Goal: Communication & Community: Answer question/provide support

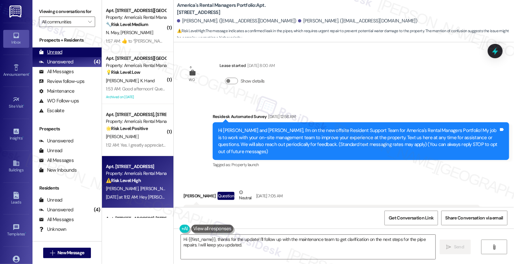
scroll to position [0, 0]
click at [71, 75] on div "All Messages" at bounding box center [56, 71] width 35 height 7
click at [63, 75] on div "All Messages" at bounding box center [56, 71] width 35 height 7
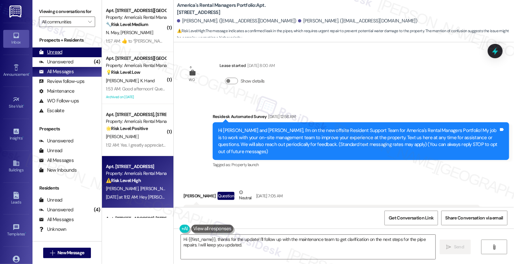
click at [58, 56] on div "Unread" at bounding box center [50, 52] width 23 height 7
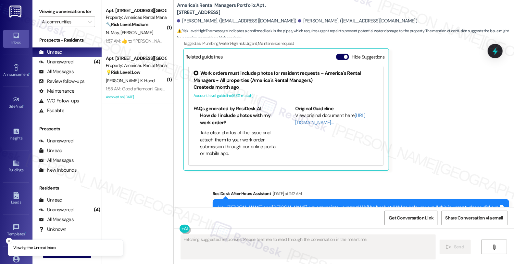
scroll to position [1965, 0]
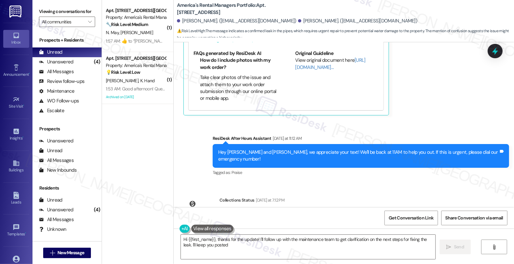
type textarea "Hi {{first_name}}, thanks for the update! I'll follow up with the maintenance t…"
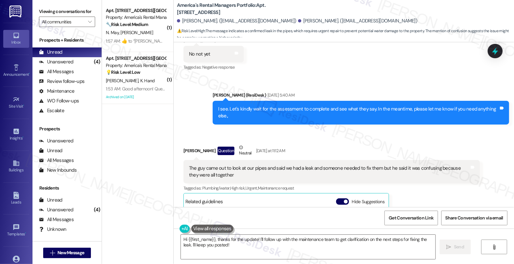
scroll to position [1676, 0]
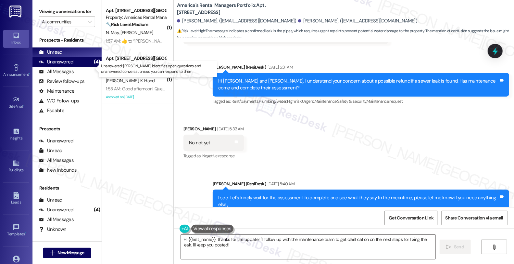
click at [70, 65] on div "Unanswered" at bounding box center [56, 61] width 34 height 7
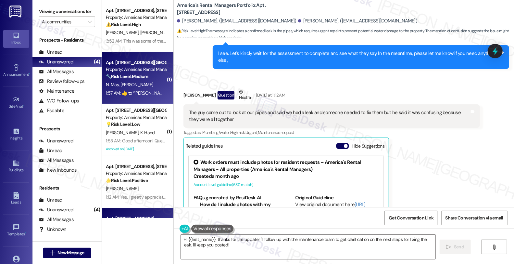
scroll to position [0, 0]
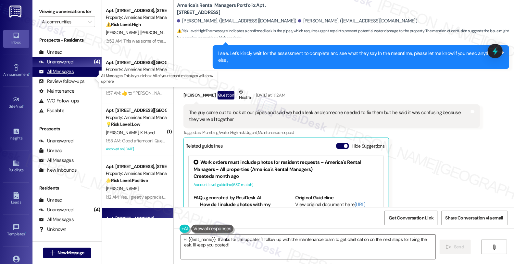
click at [62, 75] on div "All Messages" at bounding box center [56, 71] width 35 height 7
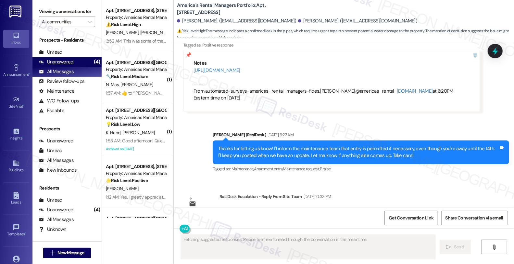
scroll to position [1850, 0]
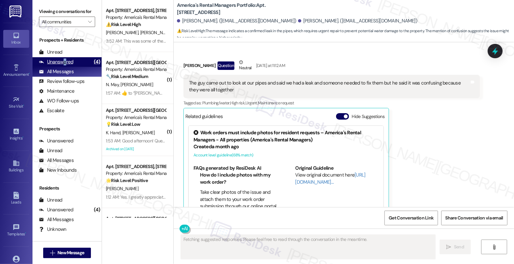
click at [64, 65] on div "Unanswered" at bounding box center [56, 61] width 34 height 7
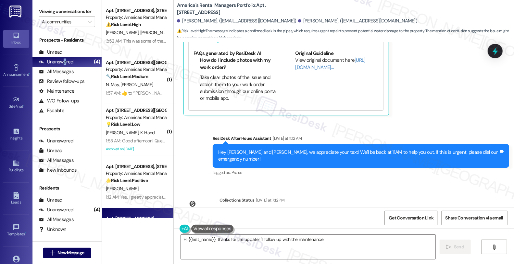
scroll to position [0, 0]
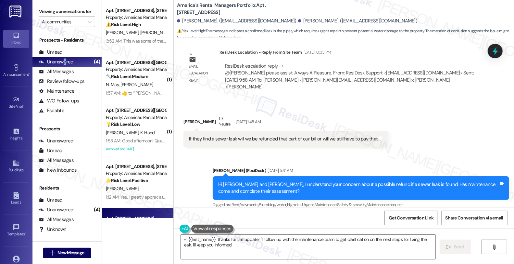
type textarea "Hi {{first_name}}, thanks for the update! I'll follow up with the maintenance t…"
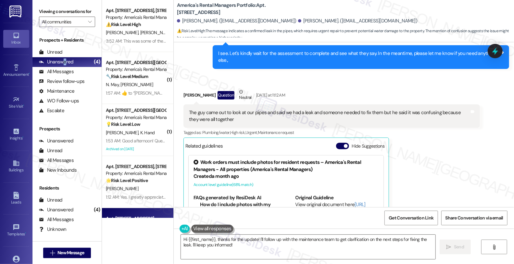
scroll to position [1784, 0]
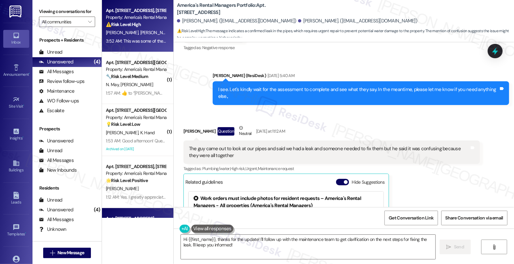
click at [153, 21] on div "⚠️ Risk Level: High The resident is reporting a pest issue (webs, nest with egg…" at bounding box center [136, 24] width 60 height 7
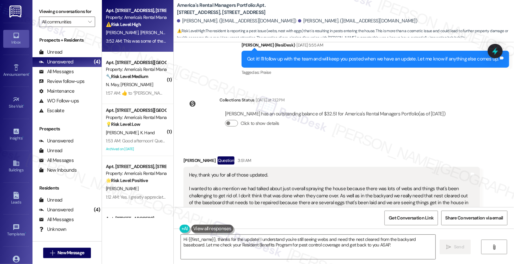
scroll to position [2900, 0]
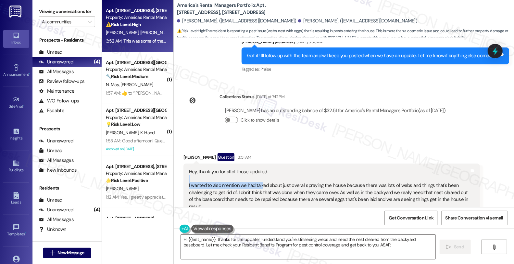
drag, startPoint x: 192, startPoint y: 118, endPoint x: 258, endPoint y: 121, distance: 66.0
click at [258, 168] on div "Hey, thank you for all of those updated. I wanted to also mention we had talked…" at bounding box center [329, 189] width 281 height 42
click at [261, 168] on div "Hey, thank you for all of those updated. I wanted to also mention we had talked…" at bounding box center [329, 189] width 281 height 42
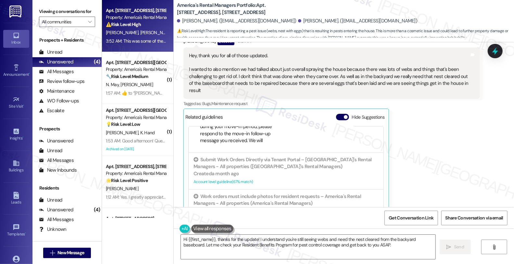
scroll to position [3045, 0]
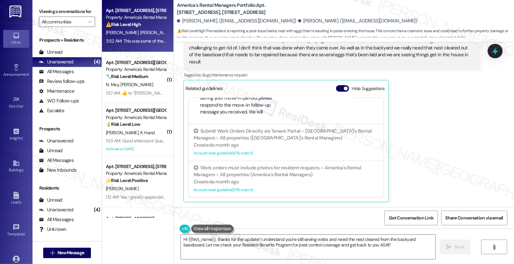
drag, startPoint x: 222, startPoint y: 167, endPoint x: 337, endPoint y: 167, distance: 115.0
click at [337, 226] on div "This was some of the things relayed to [PERSON_NAME] prior to signing, but I'm …" at bounding box center [329, 233] width 281 height 14
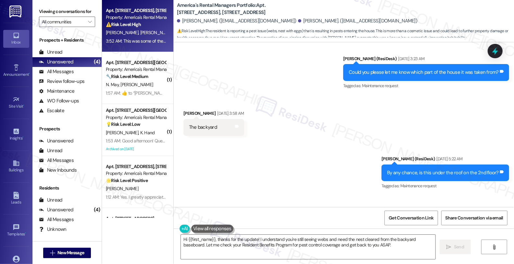
scroll to position [2720, 0]
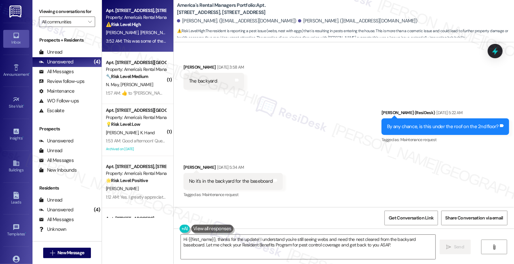
click at [481, 149] on div "Received via SMS Tyrah Ray Sep 20, 2025 at 5:34 AM No it's in the backyard for …" at bounding box center [344, 176] width 340 height 55
click at [429, 149] on div "Received via SMS Tyrah Ray Sep 20, 2025 at 5:34 AM No it's in the backyard for …" at bounding box center [344, 176] width 340 height 55
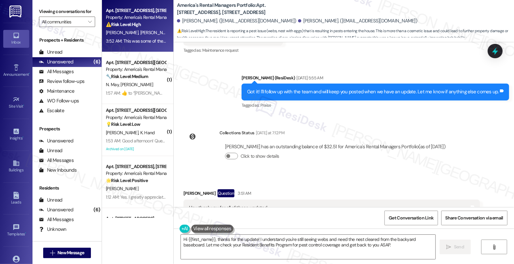
scroll to position [2756, 0]
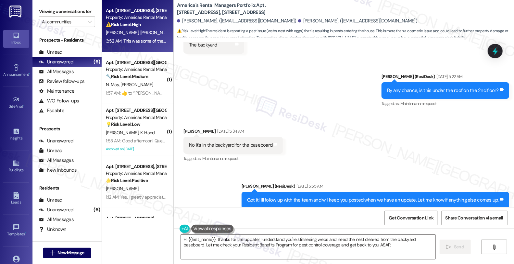
click at [441, 113] on div "Received via SMS Tyrah Ray Sep 20, 2025 at 5:34 AM No it's in the backyard for …" at bounding box center [344, 140] width 340 height 55
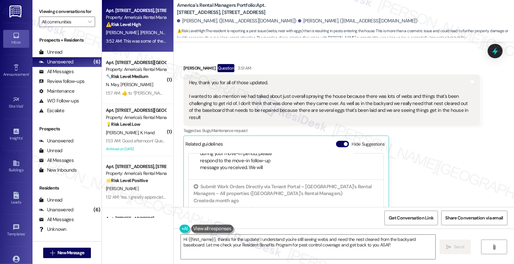
scroll to position [2936, 0]
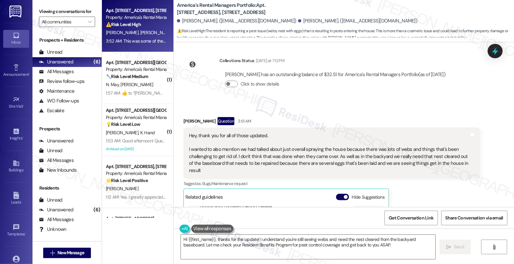
click at [298, 20] on div "[PERSON_NAME]. ([EMAIL_ADDRESS][DOMAIN_NAME])" at bounding box center [358, 21] width 120 height 7
copy div "Tyrah"
drag, startPoint x: 184, startPoint y: 239, endPoint x: 222, endPoint y: 240, distance: 37.7
click at [185, 239] on textarea "Hi {{first_name}}, thanks for the update! I understand you're still seeing webs…" at bounding box center [308, 247] width 255 height 24
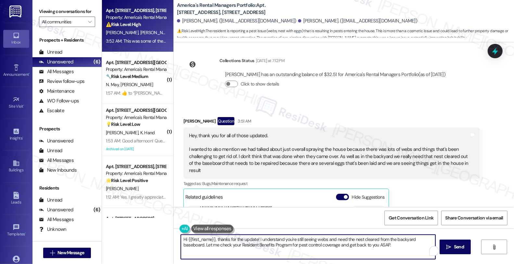
paste textarea "Tyrah"
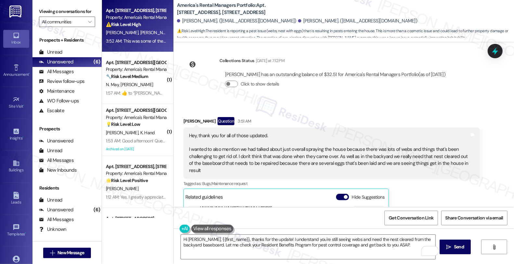
click at [424, 167] on div "Tyrah Ray Question 3:51 AM Hey, thank you for all of those updated. I wanted to…" at bounding box center [332, 214] width 297 height 194
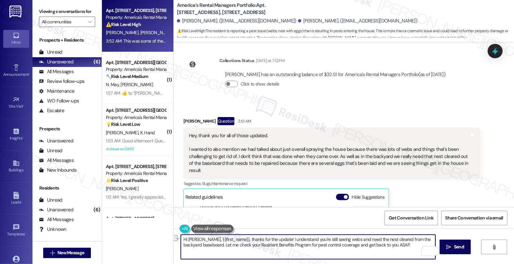
drag, startPoint x: 197, startPoint y: 241, endPoint x: 255, endPoint y: 239, distance: 58.2
click at [255, 239] on textarea "Hi Tyrah, {{first_name}}, thanks for the update! I understand you're still seei…" at bounding box center [308, 247] width 255 height 24
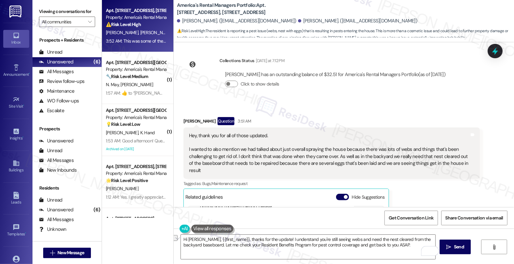
click at [417, 177] on div "Tyrah Ray Question 3:51 AM Hey, thank you for all of those updated. I wanted to…" at bounding box center [332, 214] width 297 height 194
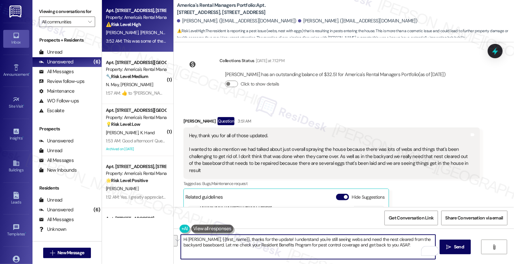
drag, startPoint x: 197, startPoint y: 241, endPoint x: 426, endPoint y: 262, distance: 230.7
click at [426, 262] on div "Hi Tyrah, {{first_name}}, thanks for the update! I understand you're still seei…" at bounding box center [344, 252] width 340 height 49
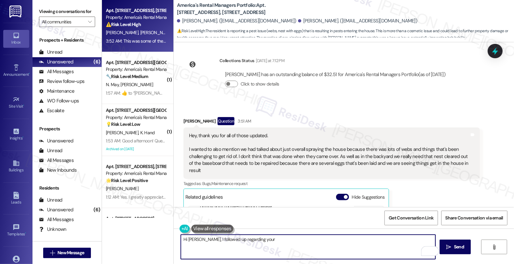
click at [197, 239] on textarea "Hi Tyrah, I followed up regarding your" at bounding box center [308, 247] width 255 height 24
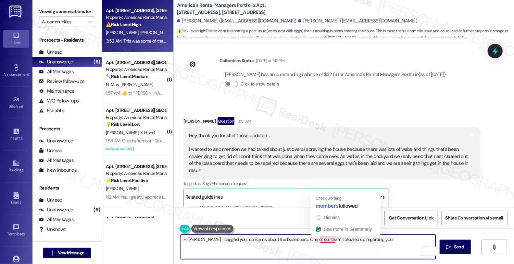
click at [314, 241] on textarea "Hi Tyrah, I flagged your concerns about the baseboard. One of our team followed…" at bounding box center [308, 247] width 255 height 24
click at [371, 241] on textarea "Hi Tyrah, I flagged your concerns about the baseboard. One of our team followed…" at bounding box center [308, 247] width 255 height 24
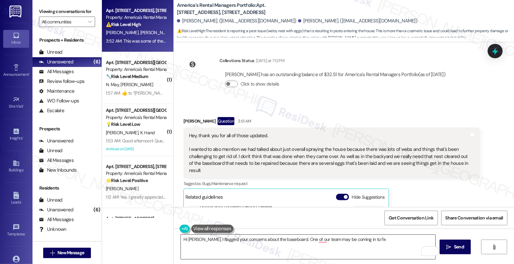
click at [371, 241] on textarea "Hi Tyrah, I flagged your concerns about the baseboard. One of our team may be c…" at bounding box center [308, 247] width 255 height 24
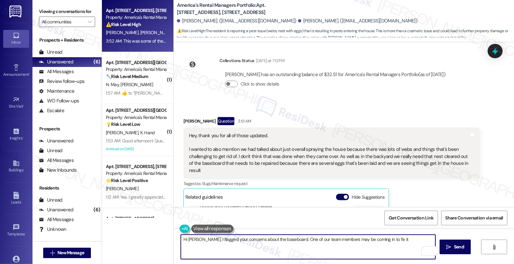
click at [395, 239] on textarea "Hi Tyrah, I flagged your concerns about the baseboard. One of our team members …" at bounding box center [308, 247] width 255 height 24
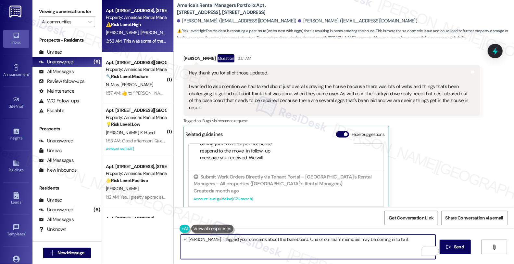
scroll to position [3045, 0]
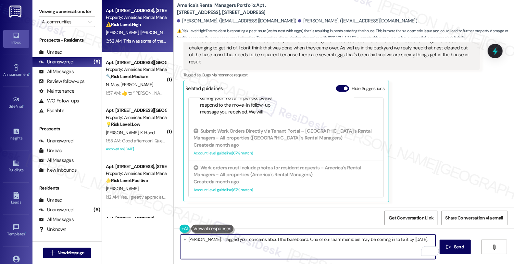
click at [415, 240] on textarea "Hi [PERSON_NAME], I flagged your concerns about the baseboard. One of our team …" at bounding box center [308, 247] width 255 height 24
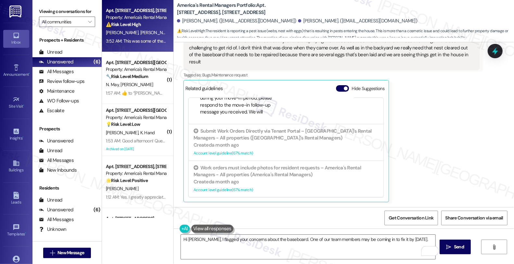
click at [455, 116] on div "Tyrah Ray Question 3:51 AM Hey, thank you for all of those updated. I wanted to…" at bounding box center [332, 105] width 297 height 194
click at [427, 106] on div "Tyrah Ray Question 3:51 AM Hey, thank you for all of those updated. I wanted to…" at bounding box center [332, 105] width 297 height 194
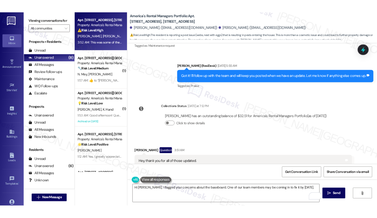
scroll to position [2864, 0]
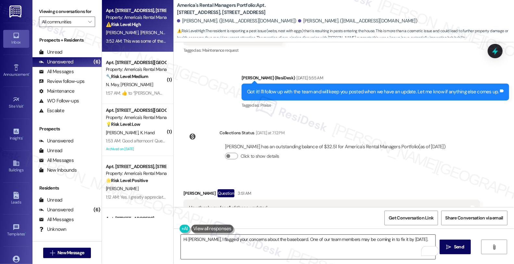
click at [413, 240] on textarea "Hi [PERSON_NAME], I flagged your concerns about the baseboard. One of our team …" at bounding box center [308, 247] width 255 height 24
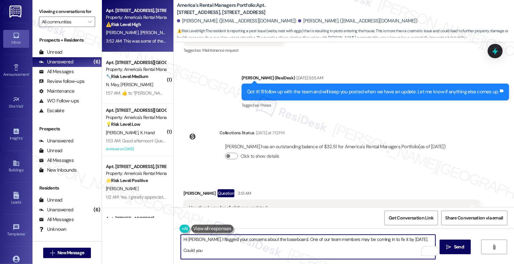
drag, startPoint x: 215, startPoint y: 249, endPoint x: 158, endPoint y: 249, distance: 57.2
click at [158, 249] on div "Apt. 180 Creek Run Way, 180 Creek Run Way Property: America's Rental Managers P…" at bounding box center [308, 132] width 412 height 264
click at [315, 249] on textarea "Hi Tyrah, I flagged your concerns about the baseboard. One of our team members …" at bounding box center [308, 247] width 255 height 24
paste textarea "small wasp nest and it was way up high under the roof at the 2nd floor"
click at [282, 252] on textarea "Hi Tyrah, I flagged your concerns about the baseboard. One of our team members …" at bounding box center [308, 247] width 255 height 24
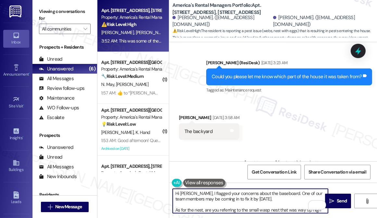
scroll to position [3087, 0]
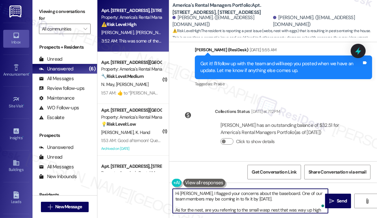
click at [288, 210] on textarea "Hi Tyrah, I flagged your concerns about the baseboard. One of our team members …" at bounding box center [250, 201] width 155 height 24
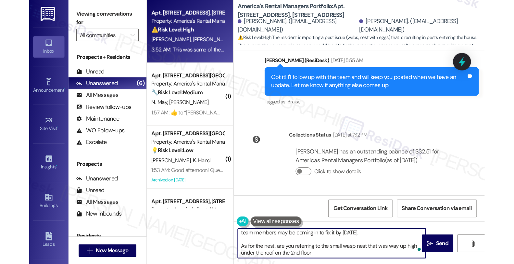
scroll to position [7, 0]
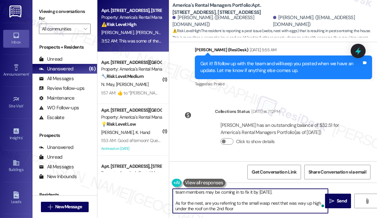
click at [248, 206] on textarea "Hi Tyrah, I flagged your concerns about the baseboard. One of our team members …" at bounding box center [250, 201] width 155 height 24
type textarea "Hi Tyrah, I flagged your concerns about the baseboard. One of our team members …"
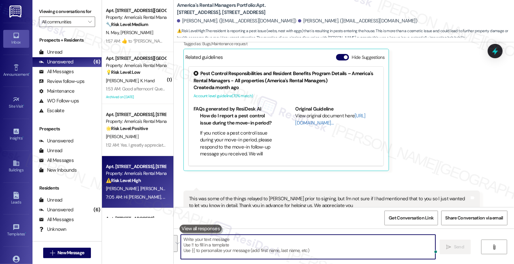
scroll to position [3104, 0]
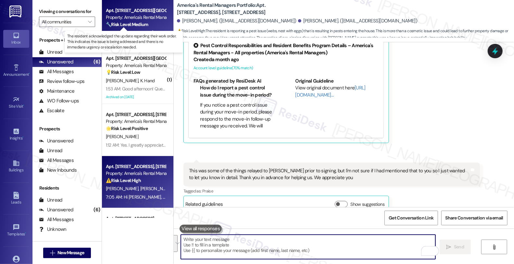
click at [128, 23] on strong "🔧 Risk Level: Medium" at bounding box center [127, 24] width 42 height 6
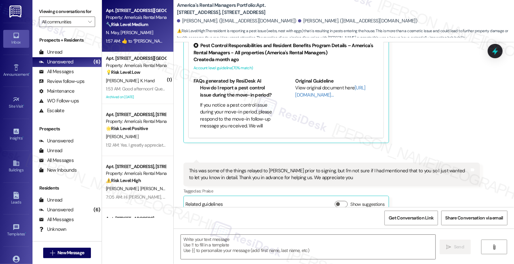
type textarea "Fetching suggested responses. Please feel free to read through the conversation…"
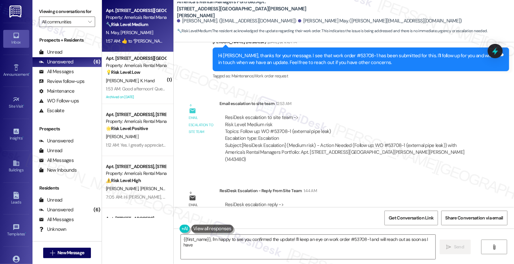
scroll to position [1566, 0]
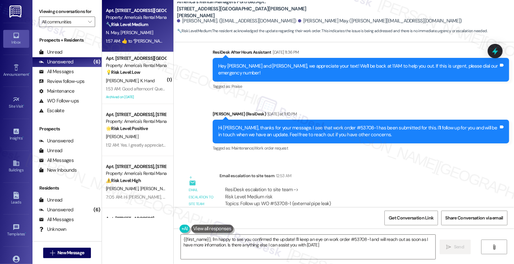
type textarea "{{first_name}}, I'm happy to see you confirmed the update! I'll keep an eye on …"
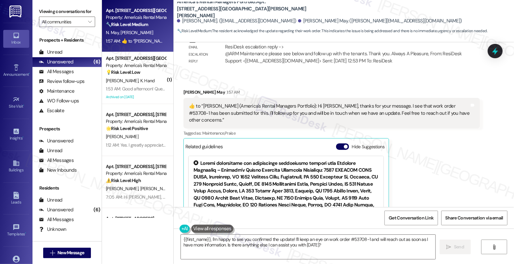
scroll to position [1783, 0]
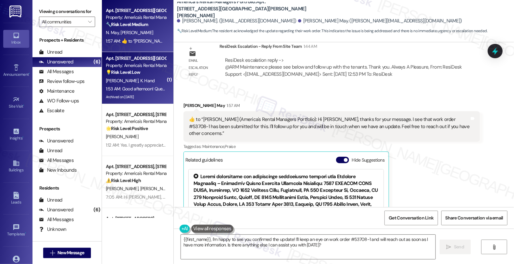
click at [140, 79] on span "K. Hand" at bounding box center [147, 81] width 15 height 6
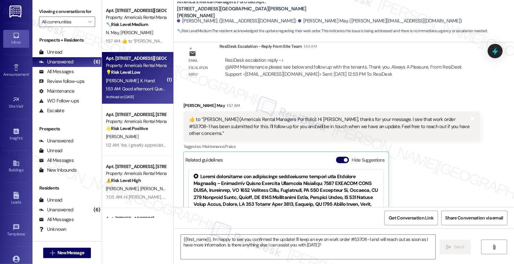
type textarea "Fetching suggested responses. Please feel free to read through the conversation…"
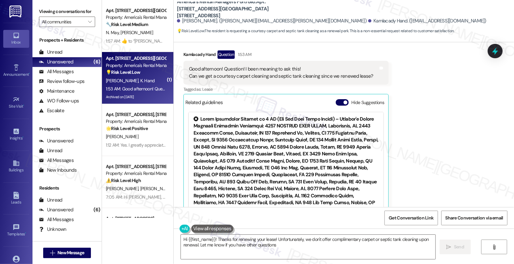
type textarea "Hi {{first_name}}! Thanks for renewing your lease! Unfortunately, we don't offe…"
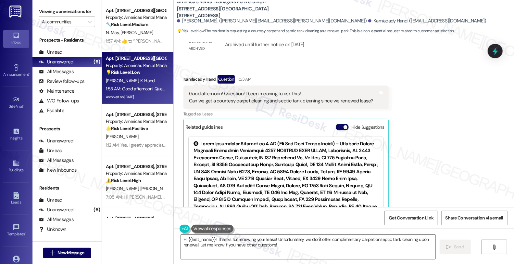
scroll to position [433, 0]
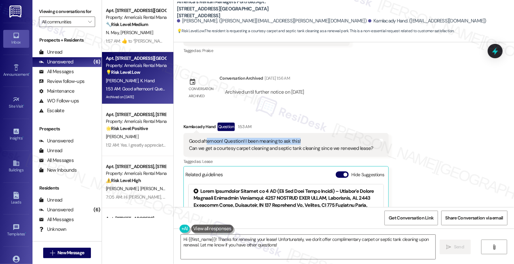
drag, startPoint x: 203, startPoint y: 127, endPoint x: 301, endPoint y: 127, distance: 98.8
click at [301, 138] on div "Good afternoon! Question! I been meaning to ask this! Can we get a courtesy car…" at bounding box center [281, 145] width 185 height 14
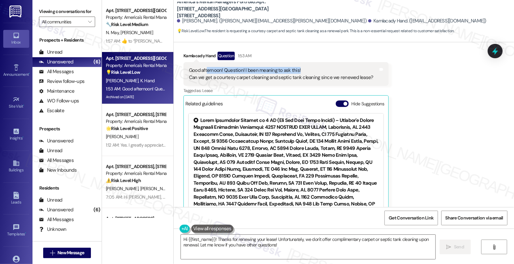
scroll to position [505, 0]
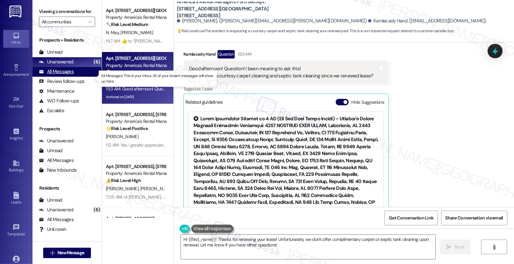
click at [70, 75] on div "All Messages" at bounding box center [56, 71] width 35 height 7
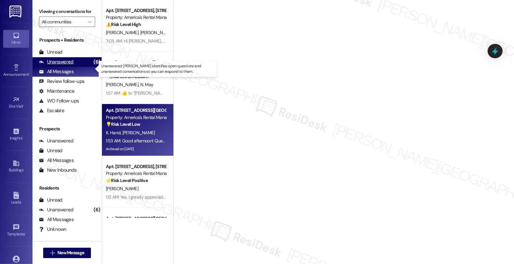
click at [70, 65] on div "Unanswered" at bounding box center [56, 61] width 34 height 7
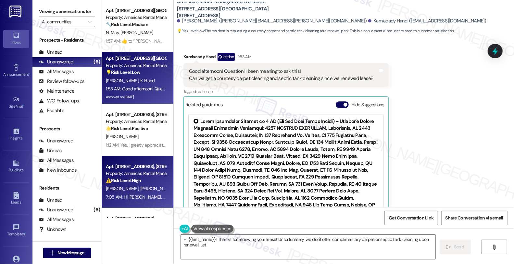
scroll to position [505, 0]
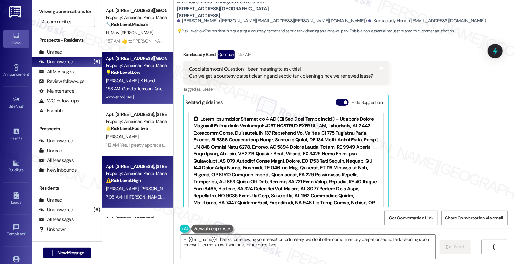
type textarea "Hi {{first_name}}! Thanks for renewing your lease! Unfortunately, we don't offe…"
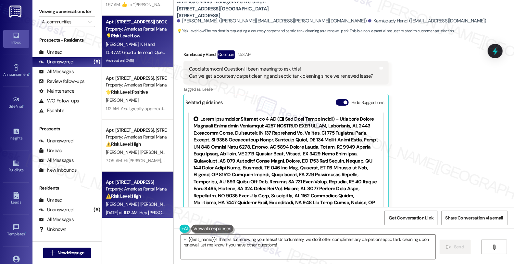
scroll to position [22, 0]
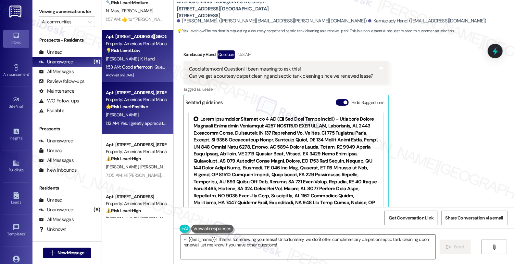
click at [155, 99] on div "Property: America's Rental Managers Portfolio" at bounding box center [136, 99] width 60 height 7
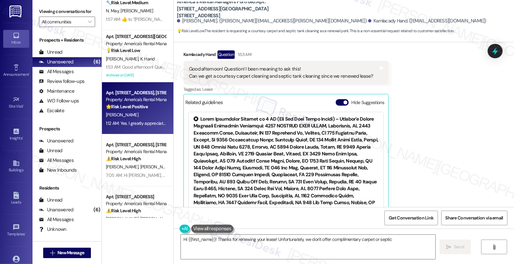
scroll to position [245, 0]
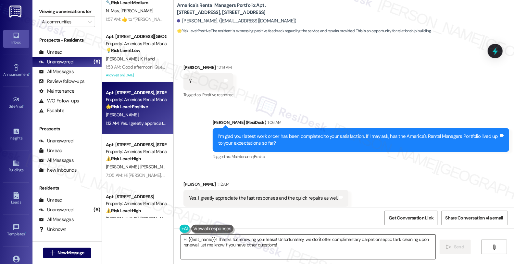
click at [211, 250] on textarea "Hi {{first_name}}! Thanks for renewing your lease! Unfortunately, we don't offe…" at bounding box center [308, 247] width 255 height 24
click at [315, 251] on textarea "Hi {{first_name}}! Thanks for renewing your lease! Unfortunately, we don't offe…" at bounding box center [308, 247] width 255 height 24
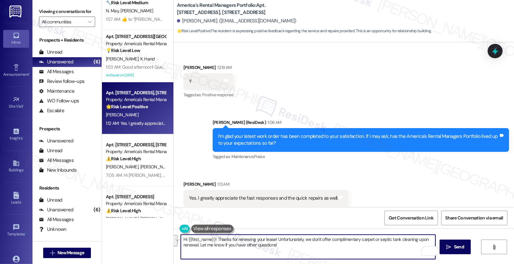
drag, startPoint x: 291, startPoint y: 247, endPoint x: 115, endPoint y: 236, distance: 175.8
click at [115, 236] on div "Apt. 6320 Letson Farm Trail, 6320 Letson Farm Trail Property: America's Rental …" at bounding box center [308, 132] width 412 height 264
paste textarea "Can I ask a quick favor...would you mind sharing your positive experience by wr…"
click at [292, 248] on textarea "That's great news! Can I ask a quick favor...would you mind sharing your positi…" at bounding box center [308, 247] width 255 height 24
type textarea "Fetching suggested responses. Please feel free to read through the conversation…"
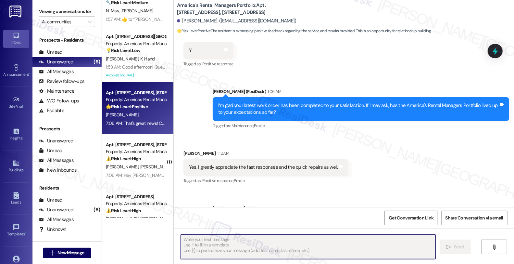
scroll to position [297, 0]
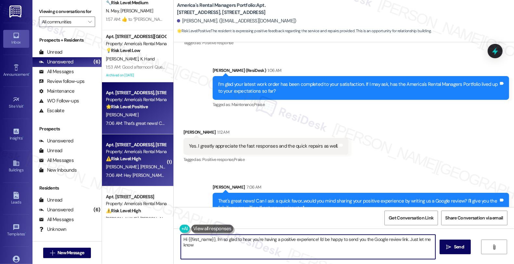
type textarea "Hi {{first_name}}, I'm so glad to hear you're having a positive experience! I'd…"
click at [143, 172] on div "7:06 AM: Hey Alex and Tyrah, we appreciate your text! We'll be back at 11AM to …" at bounding box center [264, 175] width 317 height 6
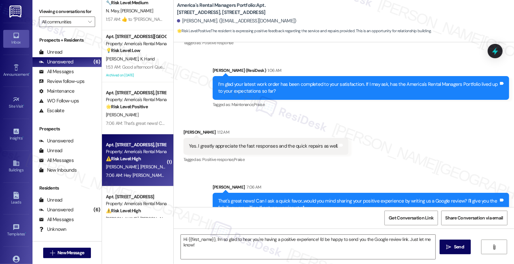
type textarea "Fetching suggested responses. Please feel free to read through the conversation…"
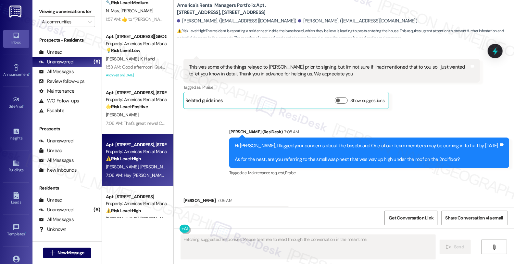
scroll to position [3108, 0]
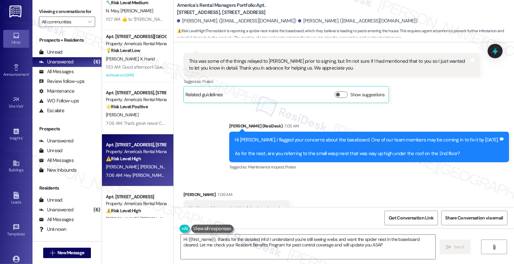
type textarea "Hi {{first_name}}, thanks for the detailed info! I understand you're still seei…"
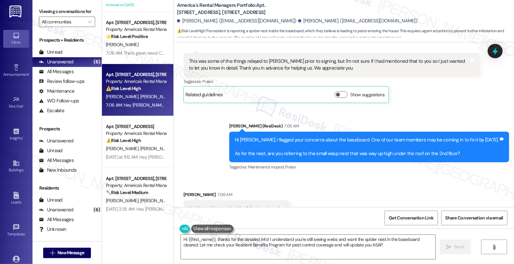
scroll to position [94, 0]
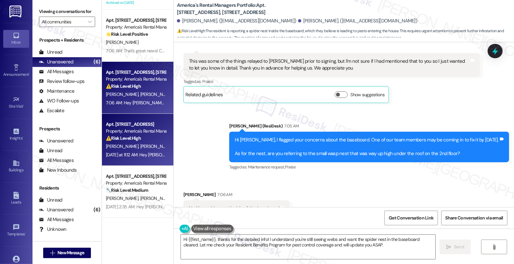
click at [150, 129] on div "Property: America's Rental Managers Portfolio" at bounding box center [136, 131] width 60 height 7
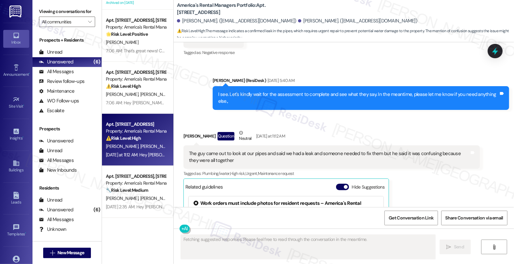
scroll to position [1778, 0]
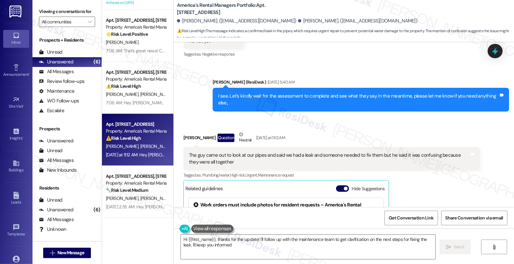
type textarea "Hi {{first_name}}, thanks for the update! I'll follow up with the maintenance t…"
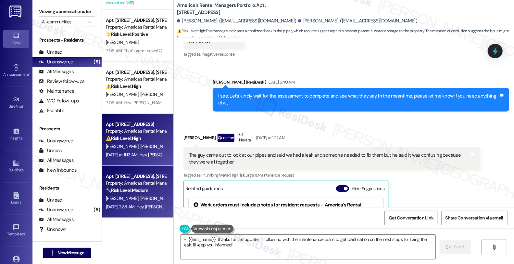
click at [141, 210] on div "Sep 21, 2025 at 2:35 AM: Hey Janet and Christopher, we appreciate your text! We…" at bounding box center [135, 207] width 61 height 8
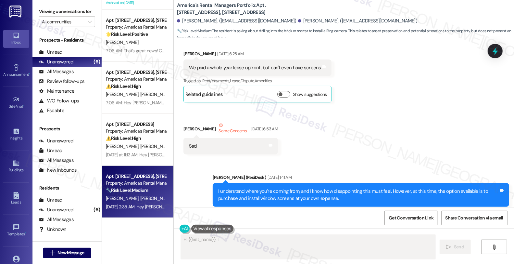
scroll to position [1903, 0]
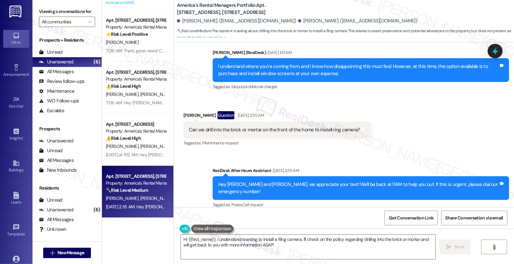
click at [473, 112] on div "Received via SMS Christopher Capps Question Sep 21, 2025 at 2:35 AM Can we dril…" at bounding box center [344, 124] width 340 height 56
click at [189, 113] on div "[PERSON_NAME] Question [DATE] 2:35 AM" at bounding box center [277, 116] width 187 height 10
copy div "[PERSON_NAME]"
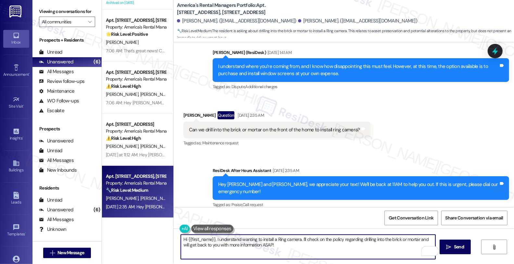
drag, startPoint x: 186, startPoint y: 239, endPoint x: 211, endPoint y: 238, distance: 25.0
click at [211, 238] on textarea "Hi {{first_name}}, I understand wanting to install a Ring camera. I'll check on…" at bounding box center [308, 247] width 255 height 24
paste textarea "[PERSON_NAME]"
type textarea "Hi [PERSON_NAME], I understand wanting to install a Ring camera. I'll check on …"
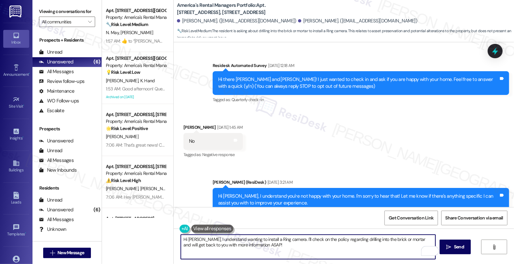
scroll to position [1903, 0]
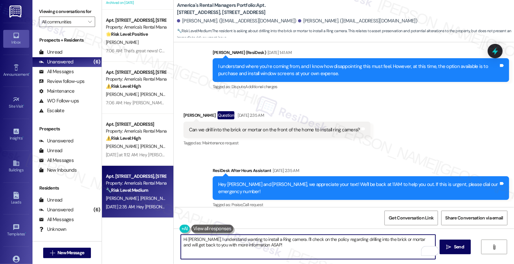
click at [187, 112] on div "[PERSON_NAME] Question [DATE] 2:35 AM" at bounding box center [277, 116] width 187 height 10
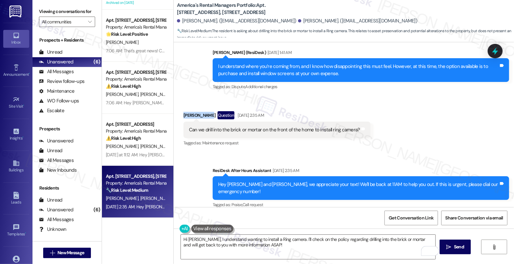
click at [187, 112] on div "[PERSON_NAME] Question [DATE] 2:35 AM" at bounding box center [277, 116] width 187 height 10
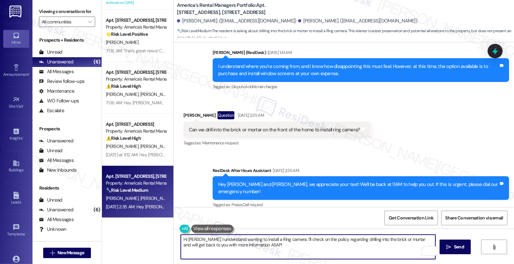
click at [203, 244] on textarea "Hi [PERSON_NAME], I understand wanting to install a Ring camera. I'll check on …" at bounding box center [308, 247] width 255 height 24
click at [206, 244] on textarea "Hi [PERSON_NAME], I understand wanting to install a Ring camera. I'll check on …" at bounding box center [308, 247] width 255 height 24
drag, startPoint x: 258, startPoint y: 242, endPoint x: 273, endPoint y: 243, distance: 15.3
click at [273, 243] on textarea "Hi [PERSON_NAME], I understand wanting to install a Ring camera. I'll check on …" at bounding box center [308, 247] width 255 height 24
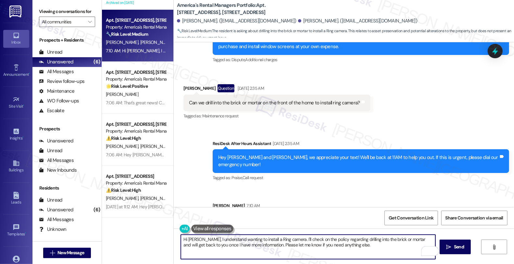
scroll to position [1955, 0]
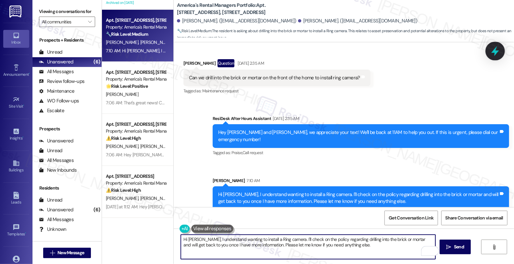
type textarea "Hi {{first_name}}, I understand wanting to install a Ring camera. I'll check on…"
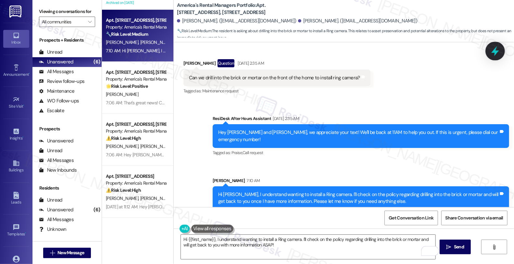
click at [497, 50] on icon at bounding box center [495, 50] width 11 height 11
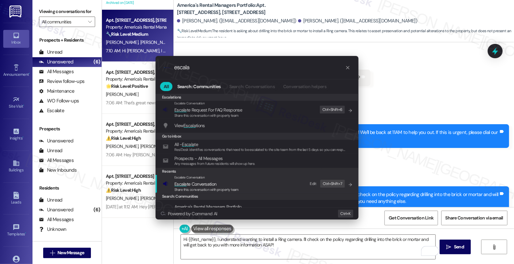
type input "escala"
click at [207, 186] on span "Escala te Conversation" at bounding box center [195, 184] width 42 height 6
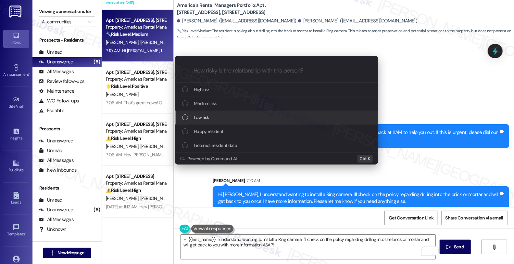
click at [210, 119] on div "Low risk" at bounding box center [277, 117] width 190 height 7
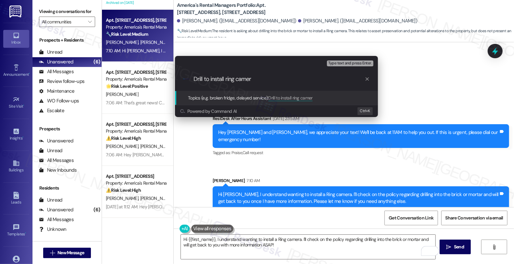
type input "Drill to install ring camera"
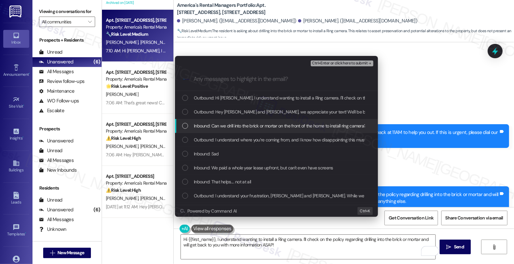
click at [208, 124] on span "Inbound: Can we drill into the brick or mortar on the front of the home to inst…" at bounding box center [280, 125] width 173 height 7
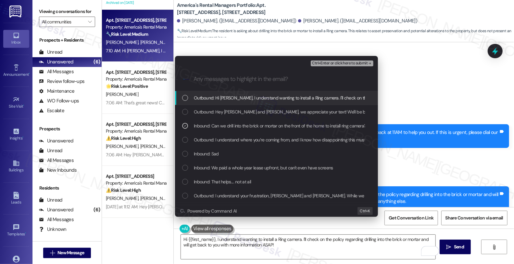
click at [327, 65] on span "Ctrl+Enter or click here to submit" at bounding box center [340, 63] width 56 height 5
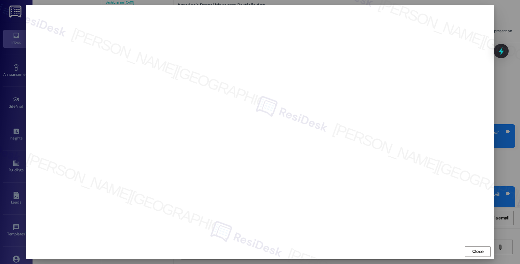
click at [467, 244] on div "Close" at bounding box center [260, 251] width 468 height 17
click at [474, 252] on span "Close" at bounding box center [477, 251] width 11 height 7
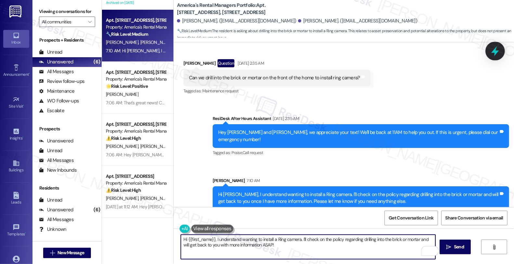
click at [492, 54] on icon at bounding box center [495, 50] width 11 height 11
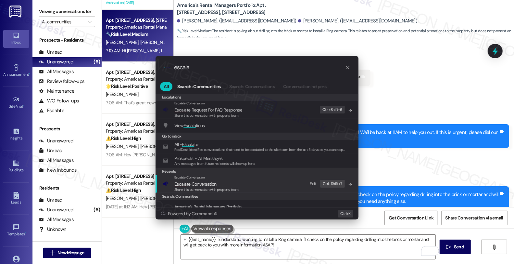
type input "escala"
click at [196, 183] on span "Escala te Conversation" at bounding box center [195, 184] width 42 height 6
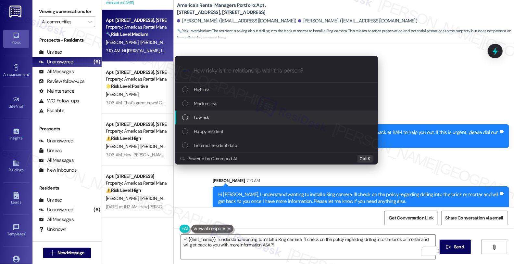
click at [200, 117] on span "Low risk" at bounding box center [201, 117] width 15 height 7
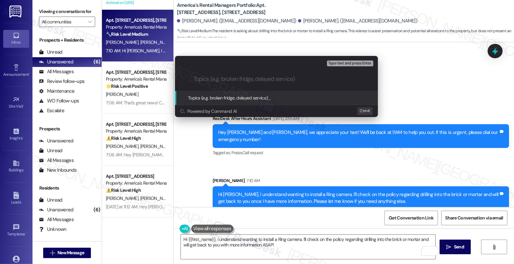
paste input "Drill to install ring camera"
type input "Drill to install ring camera"
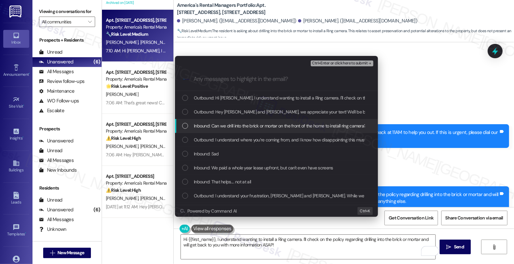
click at [241, 122] on span "Inbound: Can we drill into the brick or mortar on the front of the home to inst…" at bounding box center [280, 125] width 173 height 7
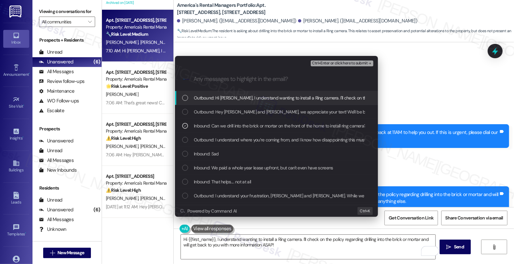
click at [325, 66] on button "Ctrl+Enter or click here to submit" at bounding box center [342, 63] width 63 height 6
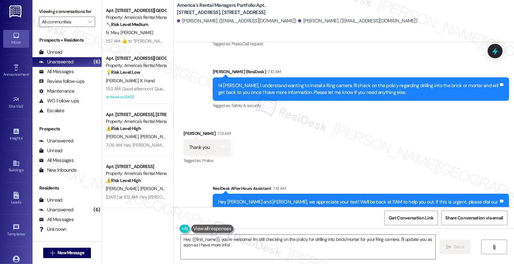
scroll to position [2065, 0]
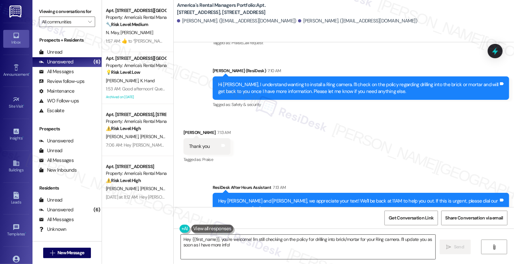
click at [261, 242] on textarea "Hey {{first_name}}, you're welcome! I'm still checking on the policy for drilli…" at bounding box center [308, 247] width 255 height 24
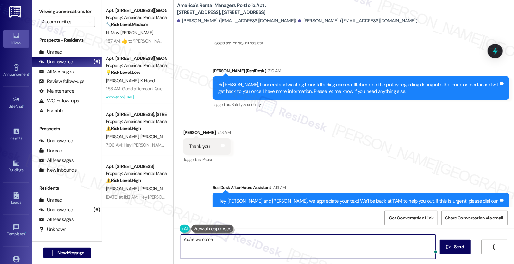
type textarea "You're welcome!"
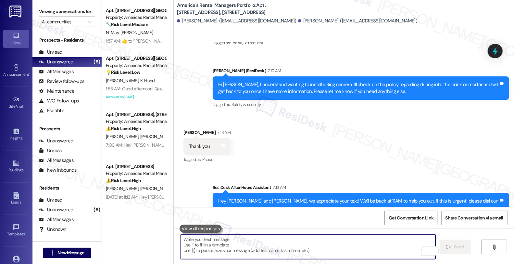
scroll to position [2019, 0]
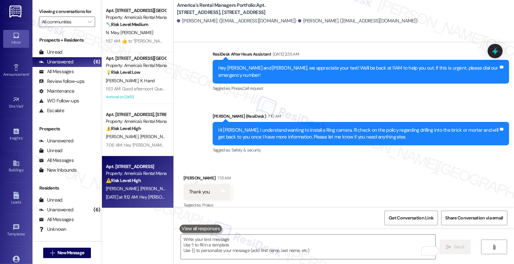
click at [124, 162] on div "Apt. [STREET_ADDRESS] Property: America's Rental Managers Portfolio ⚠️ Risk Lev…" at bounding box center [135, 173] width 61 height 22
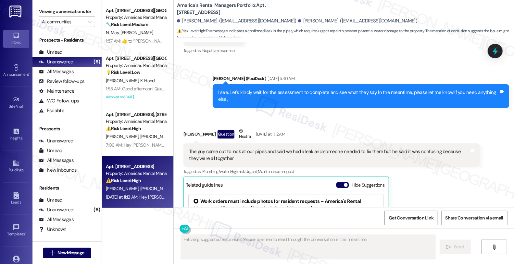
scroll to position [1778, 0]
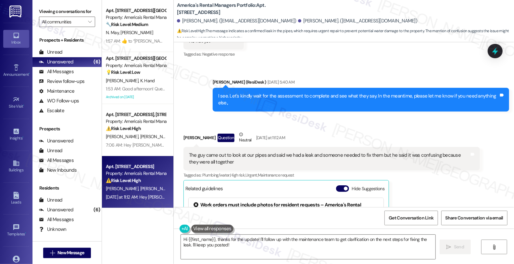
click at [184, 131] on div "[PERSON_NAME] Question Neutral [DATE] at 11:12 AM" at bounding box center [332, 139] width 297 height 16
copy div "[PERSON_NAME]"
click at [185, 238] on textarea "Hi {{first_name}}, thanks for the update! I'll follow up with the maintenance t…" at bounding box center [308, 247] width 255 height 24
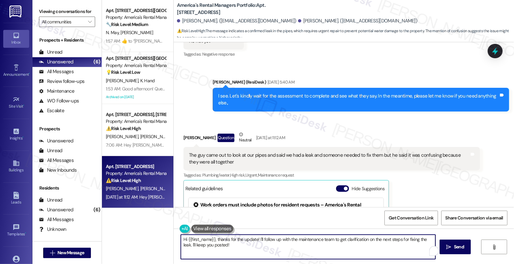
paste textarea "[PERSON_NAME]"
click at [191, 245] on textarea "Hi [PERSON_NAME], thanks for the update. Did they mention if they will come bac…" at bounding box center [308, 247] width 255 height 24
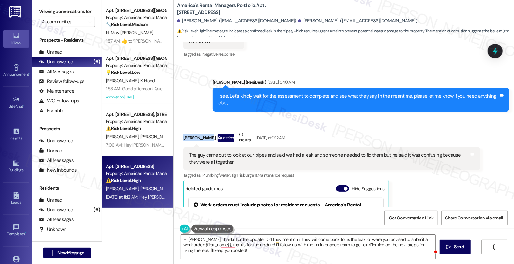
drag, startPoint x: 175, startPoint y: 108, endPoint x: 202, endPoint y: 109, distance: 26.3
click at [202, 126] on div "Received via SMS [PERSON_NAME] Question Neutral [DATE] at 11:12 AM The guy came…" at bounding box center [332, 216] width 306 height 181
copy div "[PERSON_NAME]"
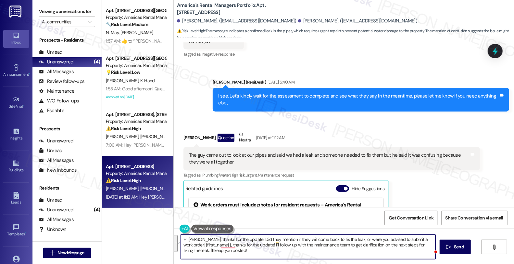
drag, startPoint x: 339, startPoint y: 238, endPoint x: 355, endPoint y: 258, distance: 24.5
click at [355, 258] on textarea "Hi [PERSON_NAME], thanks for the update. Did they mention if they will come bac…" at bounding box center [308, 247] width 255 height 24
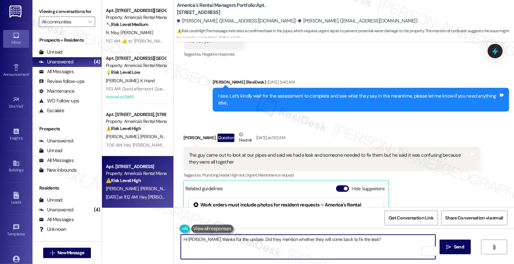
click at [370, 238] on textarea "Hi [PERSON_NAME], thanks for the update. Did they mention whether they will com…" at bounding box center [308, 247] width 255 height 24
type textarea "Hi [PERSON_NAME], thanks for the update. Did they mention whether they will com…"
click at [464, 242] on button " Send" at bounding box center [456, 246] width 32 height 15
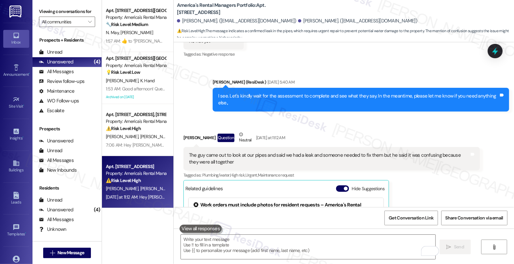
scroll to position [1850, 0]
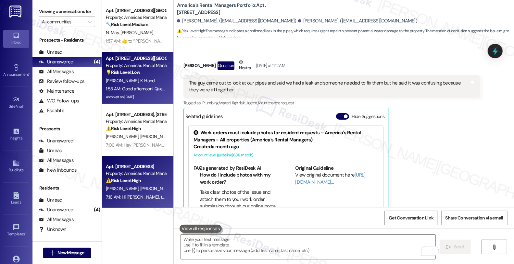
click at [156, 78] on div "[PERSON_NAME] K. Hand" at bounding box center [135, 81] width 61 height 8
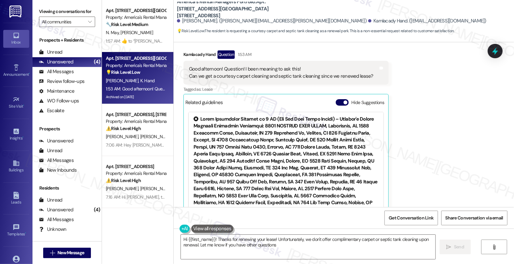
type textarea "Hi {{first_name}}! Thanks for renewing your lease! Unfortunately, we don't offe…"
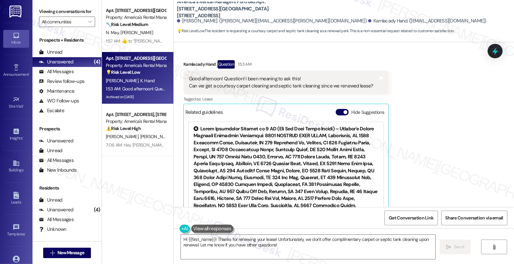
scroll to position [505, 0]
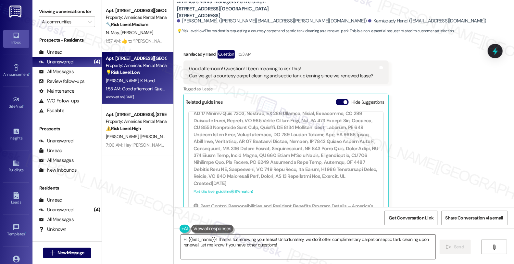
click at [300, 253] on div "Created a month ago" at bounding box center [286, 256] width 185 height 7
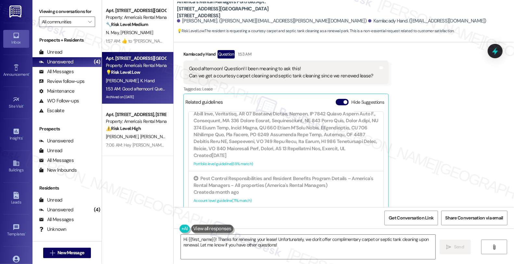
scroll to position [4846, 0]
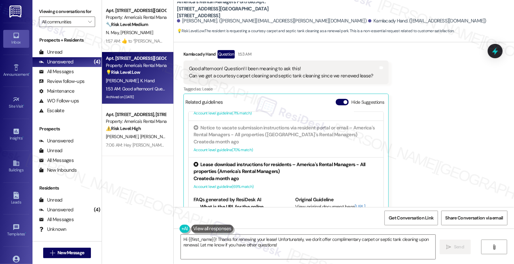
scroll to position [4892, 0]
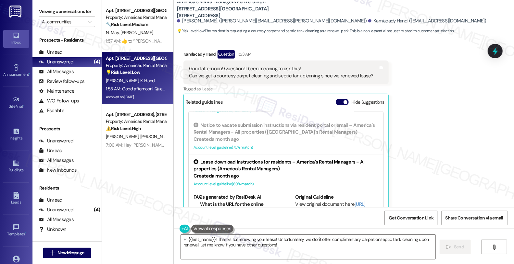
click at [296, 258] on div "Pest Control Coverage and Resident Charges for Rat Treatments – America's Renta…" at bounding box center [286, 265] width 185 height 14
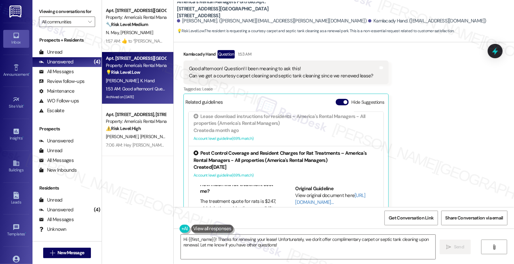
scroll to position [4901, 0]
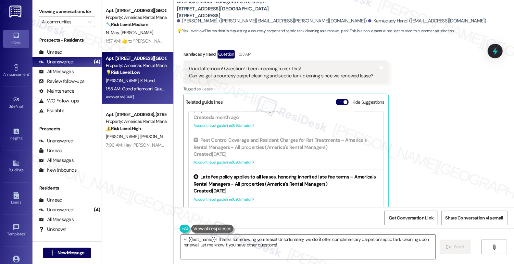
scroll to position [4937, 0]
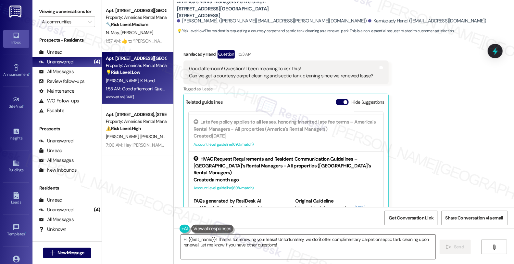
scroll to position [5010, 0]
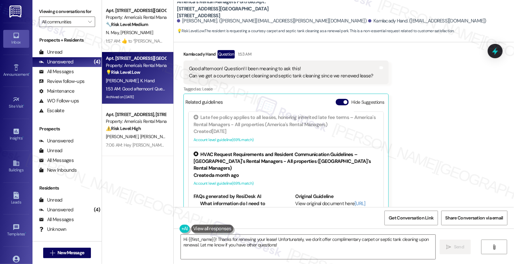
click at [285, 257] on div "Tenants Responsible for Water Filter Purchases and Replacements – America's Ren…" at bounding box center [286, 264] width 185 height 14
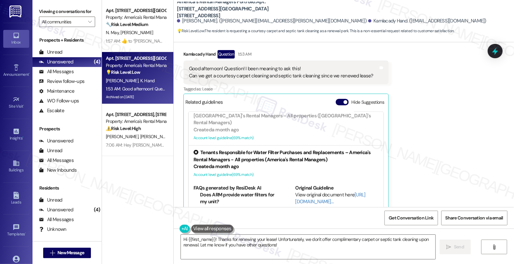
click at [290, 249] on div "Pest control claims must be submitted via Resident Benefits Program link, not r…" at bounding box center [286, 259] width 185 height 21
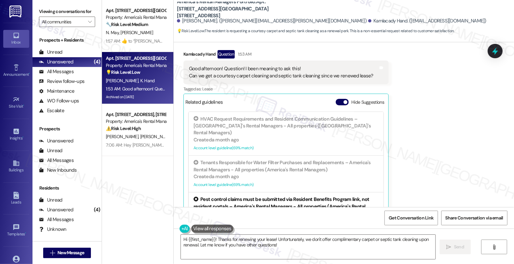
scroll to position [5065, 0]
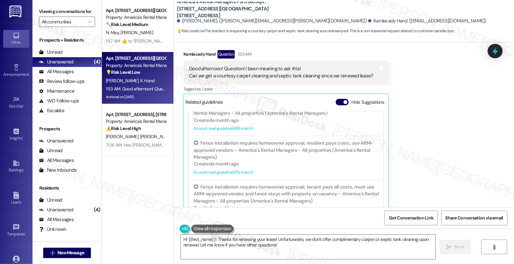
scroll to position [5284, 0]
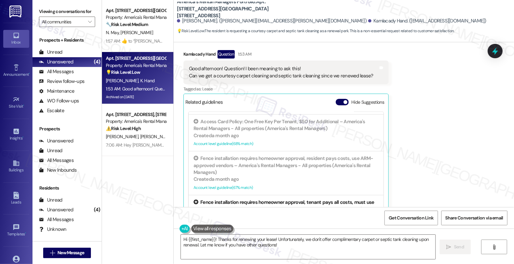
click at [301, 228] on div "Account level guideline ( 67 % match)" at bounding box center [286, 231] width 185 height 7
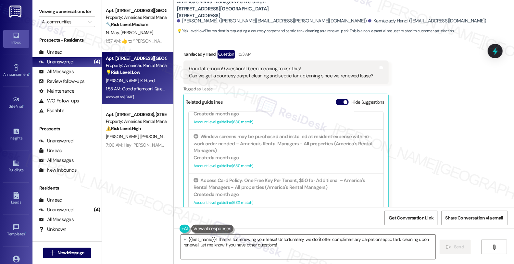
scroll to position [5212, 0]
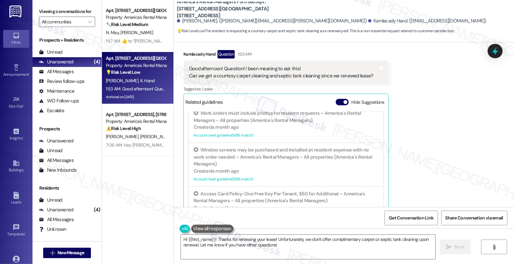
click at [296, 248] on div "Created a month ago" at bounding box center [286, 251] width 185 height 7
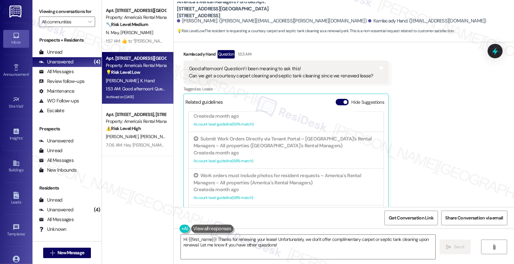
scroll to position [5140, 0]
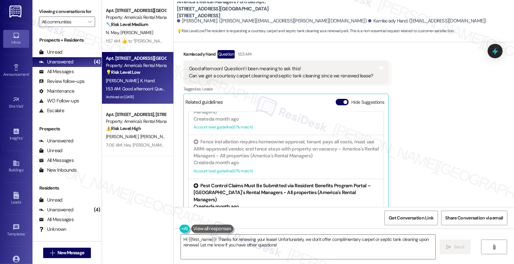
scroll to position [5455, 0]
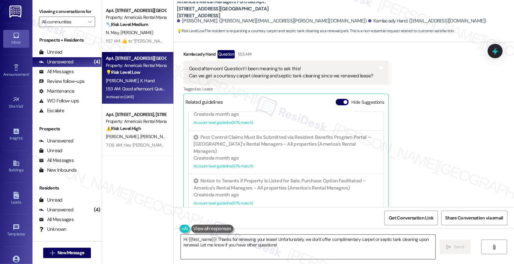
click at [273, 238] on textarea "Hi {{first_name}}! Thanks for renewing your lease! Unfortunately, we don't offe…" at bounding box center [308, 247] width 255 height 24
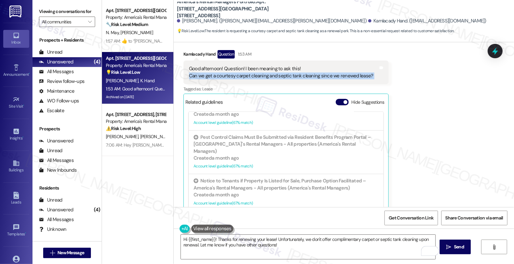
drag, startPoint x: 181, startPoint y: 62, endPoint x: 373, endPoint y: 70, distance: 192.1
click at [373, 70] on div "Good afternoon! Question! I been meaning to ask this! Can we get a courtesy car…" at bounding box center [286, 72] width 205 height 24
copy div "Can we get a courtesy carpet cleaning and septic tank cleaning since we renewed…"
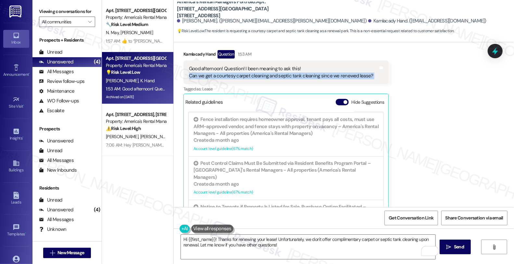
scroll to position [5419, 0]
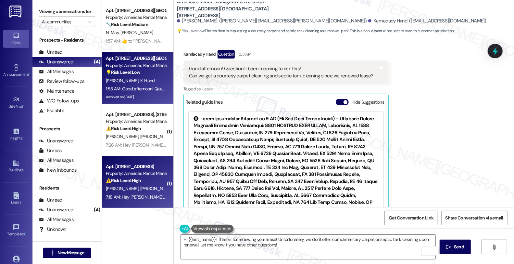
click at [160, 197] on div "7:18 AM: Hey [PERSON_NAME] and [PERSON_NAME], we appreciate your text! We'll be…" at bounding box center [263, 197] width 315 height 6
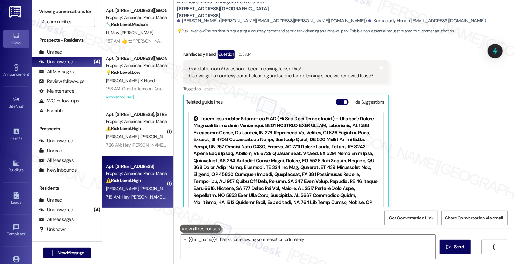
type textarea "Hi {{first_name}}! Thanks for renewing your lease! Unfortunately, we"
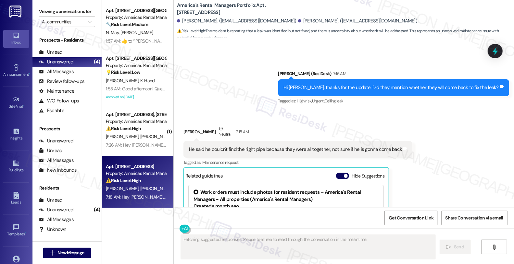
scroll to position [2044, 0]
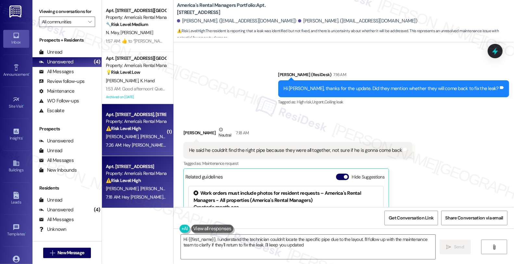
type textarea "Hi {{first_name}}, I understand the technician couldn't locate the specific pip…"
click at [142, 137] on div "T. [PERSON_NAME]" at bounding box center [135, 137] width 61 height 8
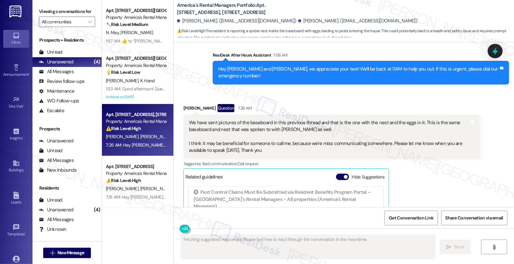
scroll to position [3261, 0]
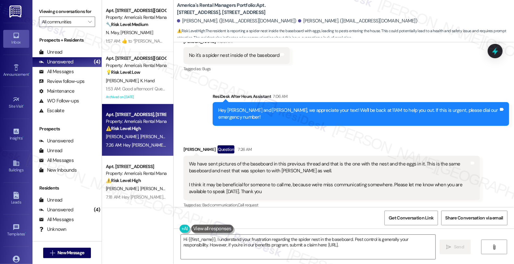
type textarea "Hi {{first_name}}, I understand your frustration regarding the spider nest in t…"
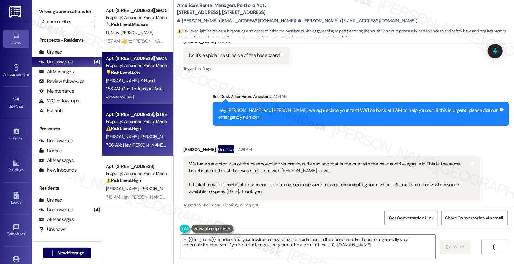
click at [140, 96] on div "Archived on [DATE]" at bounding box center [135, 97] width 61 height 8
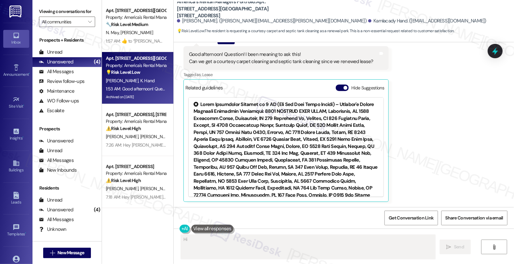
scroll to position [505, 0]
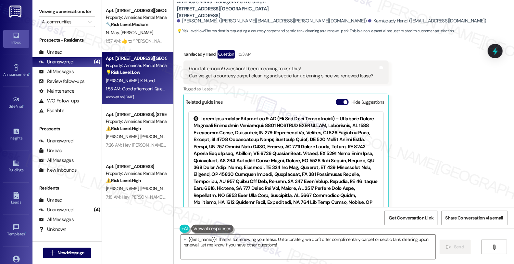
click at [460, 154] on div "Received via SMS Kamlacady Hand Question 1:53 AM Good afternoon! Question! I be…" at bounding box center [344, 127] width 340 height 185
click at [274, 240] on textarea "Hi {{first_name}}! Thanks for renewing your lease. Unfortunately, we don't offe…" at bounding box center [308, 247] width 255 height 24
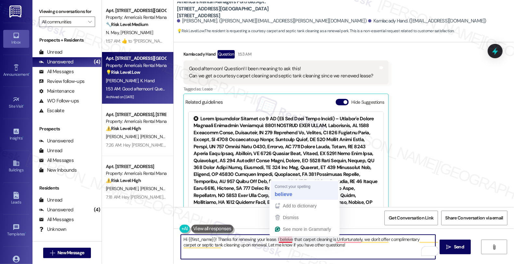
type textarea "Hi {{first_name}}! Thanks for renewing your lease. I believe that carpet cleani…"
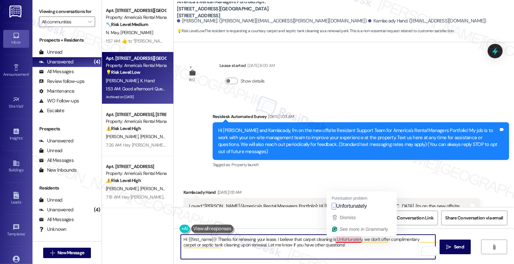
scroll to position [505, 0]
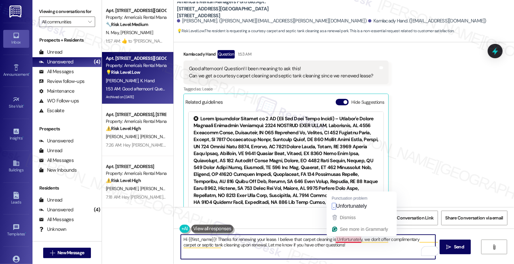
click at [332, 242] on textarea "Hi {{first_name}}! Thanks for renewing your lease. I believe that carpet cleani…" at bounding box center [308, 247] width 255 height 24
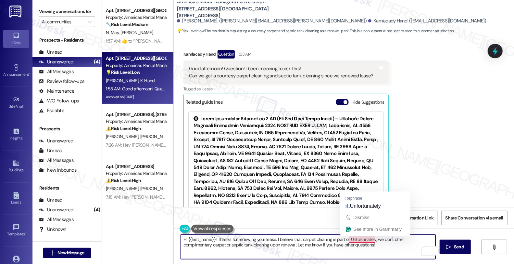
click at [345, 238] on textarea "Hi {{first_name}}! Thanks for renewing your lease. I believe that carpet cleani…" at bounding box center [308, 247] width 255 height 24
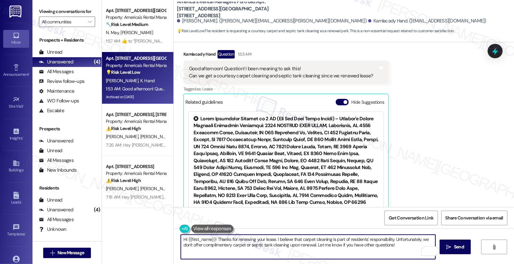
click at [390, 238] on textarea "Hi {{first_name}}! Thanks for renewing your lease. I believe that carpet cleani…" at bounding box center [308, 247] width 255 height 24
click at [398, 237] on textarea "Hi {{first_name}}! Thanks for renewing your lease. I believe that carpet cleani…" at bounding box center [308, 247] width 255 height 24
click at [429, 238] on textarea "Hi {{first_name}}! Thanks for renewing your lease. I believe that carpet cleani…" at bounding box center [308, 247] width 255 height 24
drag, startPoint x: 278, startPoint y: 244, endPoint x: 296, endPoint y: 262, distance: 25.3
click at [296, 262] on div "Hi {{first_name}}! Thanks for renewing your lease. I believe that carpet cleani…" at bounding box center [344, 252] width 340 height 49
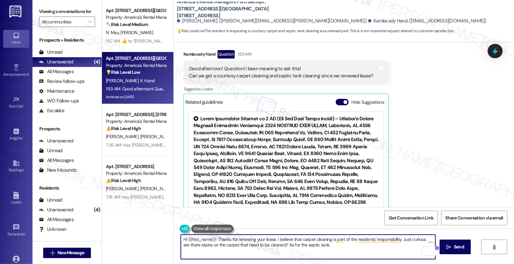
paste textarea "have you experienced any odors, backups, or slow drains recently, or is this a …"
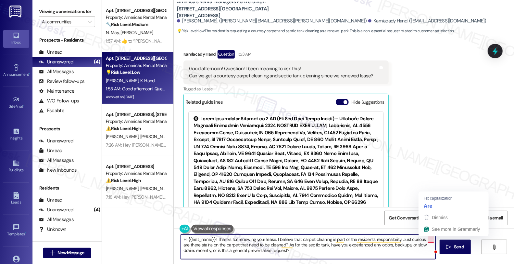
click at [420, 240] on textarea "Hi {{first_name}}! Thanks for renewing your lease. I believe that carpet cleani…" at bounding box center [308, 247] width 255 height 24
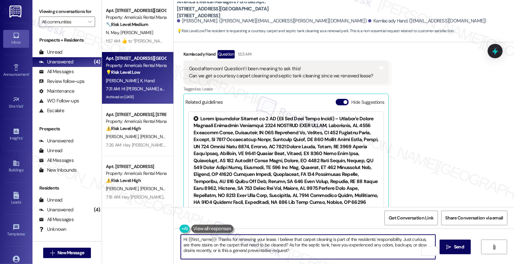
scroll to position [564, 0]
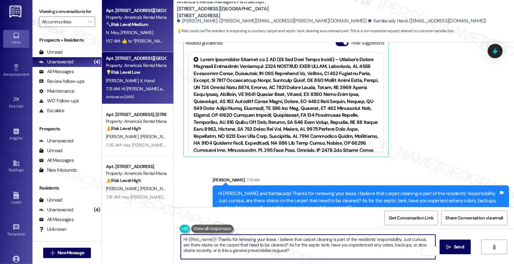
type textarea "Hi {{first_name}}! Thanks for renewing your lease. Unfortunately, we don't offe…"
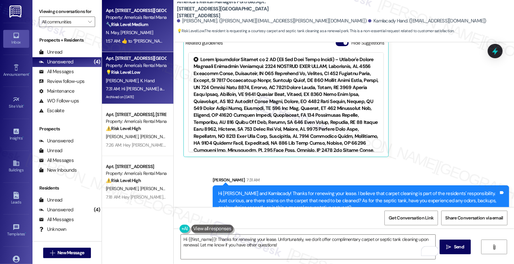
click at [141, 23] on strong "🔧 Risk Level: Medium" at bounding box center [127, 24] width 42 height 6
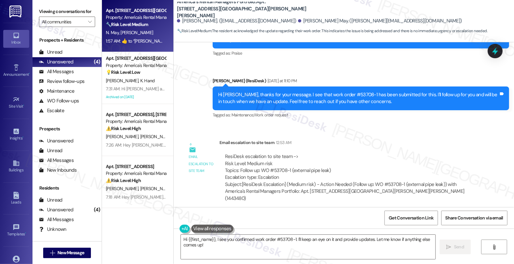
scroll to position [1638, 0]
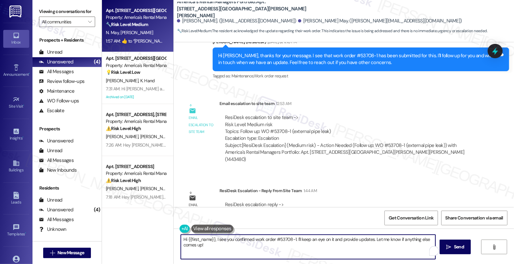
drag, startPoint x: 177, startPoint y: 239, endPoint x: 261, endPoint y: 255, distance: 85.0
click at [262, 262] on div "Hi {{first_name}}, I see you confirmed work order #53708-1. I'll keep an eye on…" at bounding box center [344, 252] width 340 height 49
click at [258, 239] on textarea "A follow-up has been made and" at bounding box center [308, 247] width 255 height 24
click at [258, 239] on textarea "A follow-up has been made and maintyenance" at bounding box center [308, 247] width 255 height 24
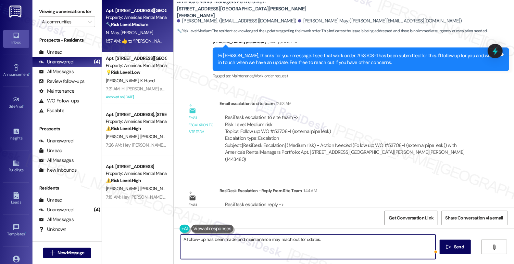
type textarea "A follow-up has been made and maintenance may reach out for udates."
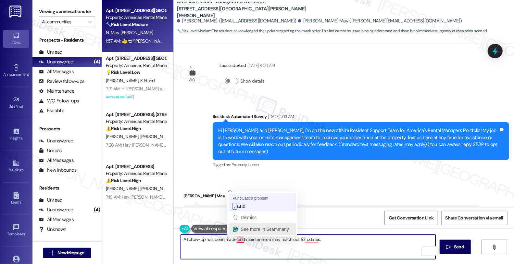
scroll to position [1638, 0]
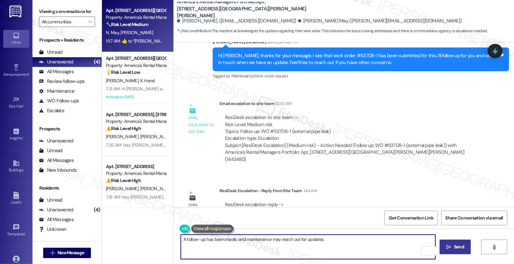
type textarea "A follow-up has been made, and maintenance may reach out for updates."
click at [459, 251] on button " Send" at bounding box center [456, 246] width 32 height 15
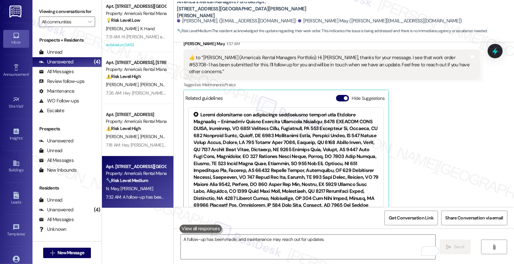
scroll to position [1864, 0]
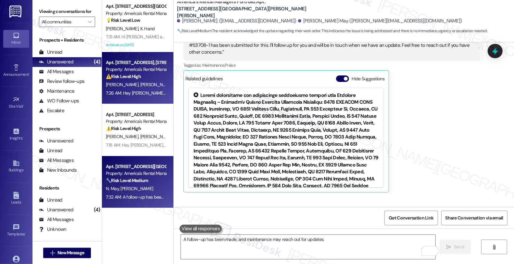
click at [164, 77] on div "Apt. 180 Creek Run Way, 180 Creek Run Way Property: America's Rental Managers P…" at bounding box center [137, 78] width 71 height 52
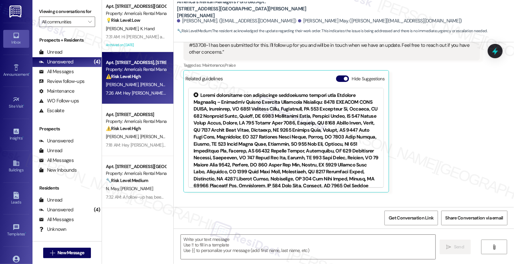
type textarea "Fetching suggested responses. Please feel free to read through the conversation…"
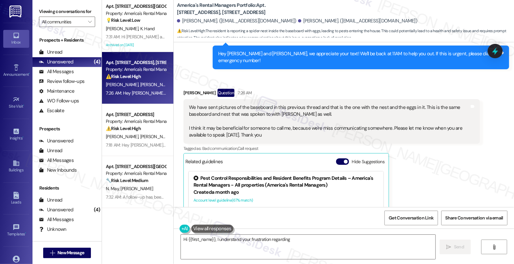
scroll to position [3314, 0]
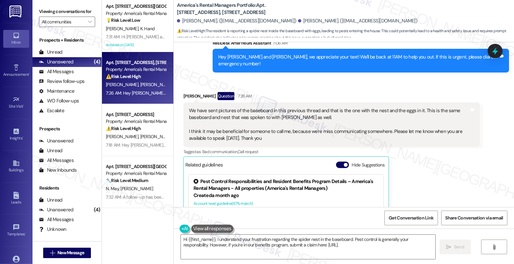
type textarea "Hi {{first_name}}, I understand your frustration regarding the spider nest in t…"
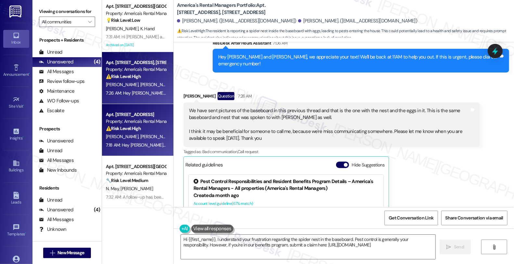
click at [158, 125] on div "⚠️ Risk Level: High The resident is reporting that a leak was identified but no…" at bounding box center [136, 128] width 60 height 7
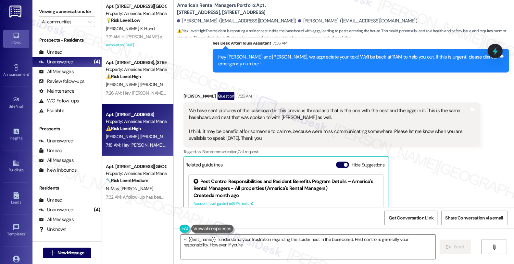
type textarea "Hi {{first_name}}, I understand your frustration regarding the spider nest in t…"
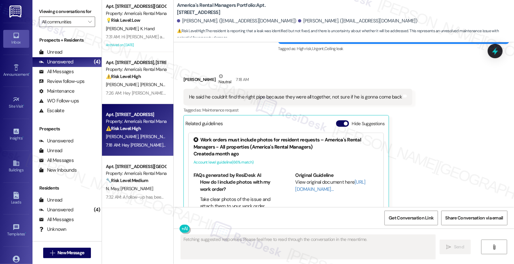
scroll to position [2062, 0]
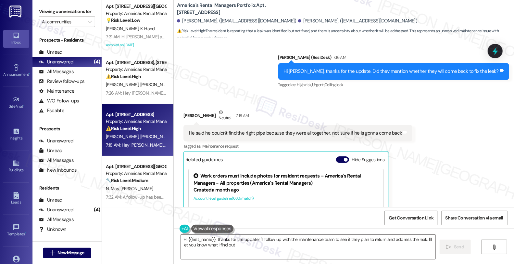
type textarea "Hi {{first_name}}, thanks for the update! I'll follow up with the maintenance t…"
drag, startPoint x: 200, startPoint y: 81, endPoint x: 173, endPoint y: 80, distance: 27.6
click at [174, 94] on div "Received via SMS Alissa Moran Neutral 7:18 AM He said he couldn't find the righ…" at bounding box center [344, 186] width 340 height 184
click at [192, 109] on div "Alissa Moran Neutral 7:18 AM" at bounding box center [298, 117] width 229 height 16
drag, startPoint x: 204, startPoint y: 83, endPoint x: 172, endPoint y: 79, distance: 31.8
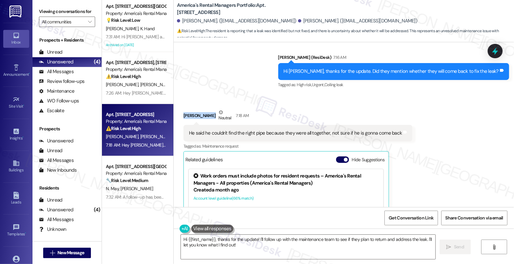
click at [174, 94] on div "Received via SMS Alissa Moran Neutral 7:18 AM He said he couldn't find the righ…" at bounding box center [344, 186] width 340 height 184
copy div "[PERSON_NAME]"
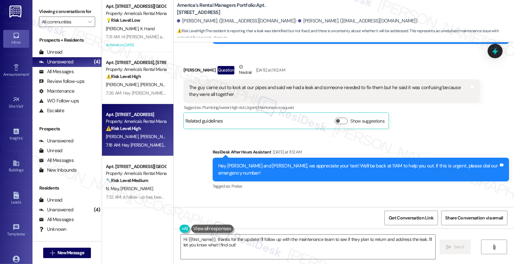
scroll to position [1845, 0]
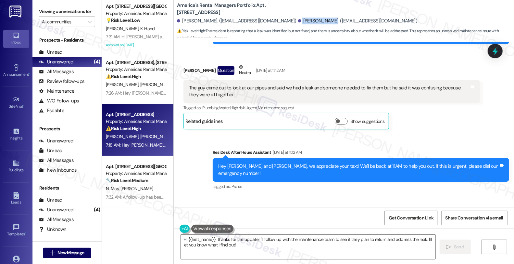
drag, startPoint x: 281, startPoint y: 20, endPoint x: 308, endPoint y: 21, distance: 26.6
click at [308, 21] on div "[PERSON_NAME]. ([EMAIL_ADDRESS][DOMAIN_NAME])" at bounding box center [358, 21] width 120 height 7
copy div "Alissa Moran."
